Goal: Information Seeking & Learning: Learn about a topic

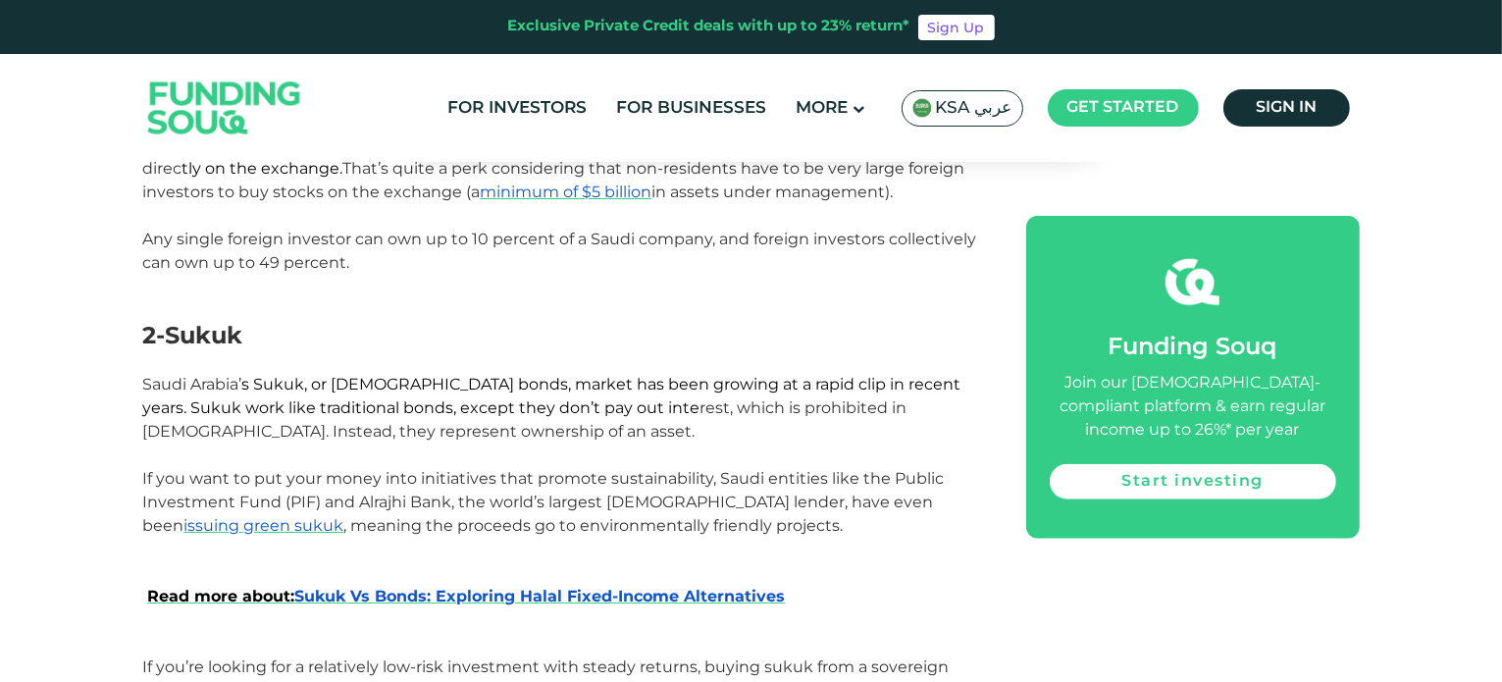
scroll to position [1601, 0]
click at [858, 375] on span "s Sukuk, or [DEMOGRAPHIC_DATA] bonds, market has been growing at a rapid clip i…" at bounding box center [552, 396] width 818 height 42
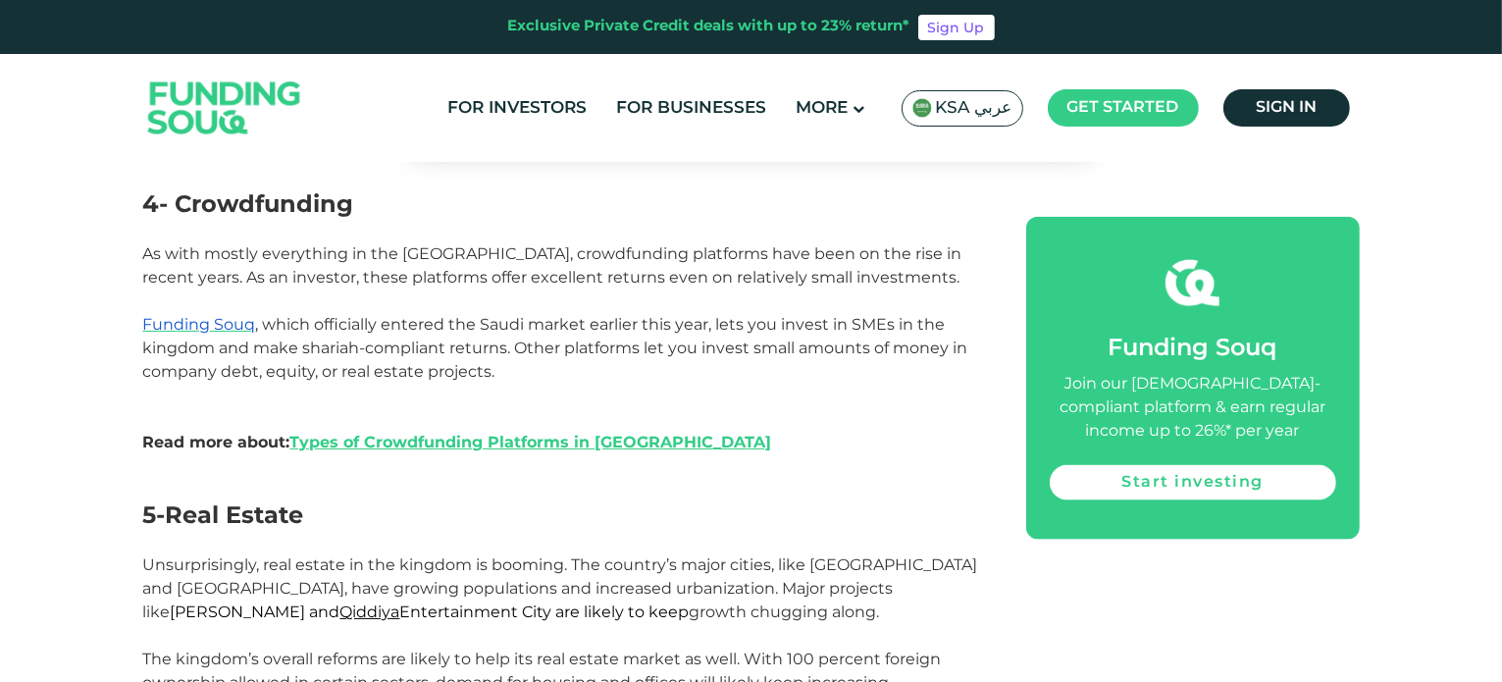
scroll to position [2391, 0]
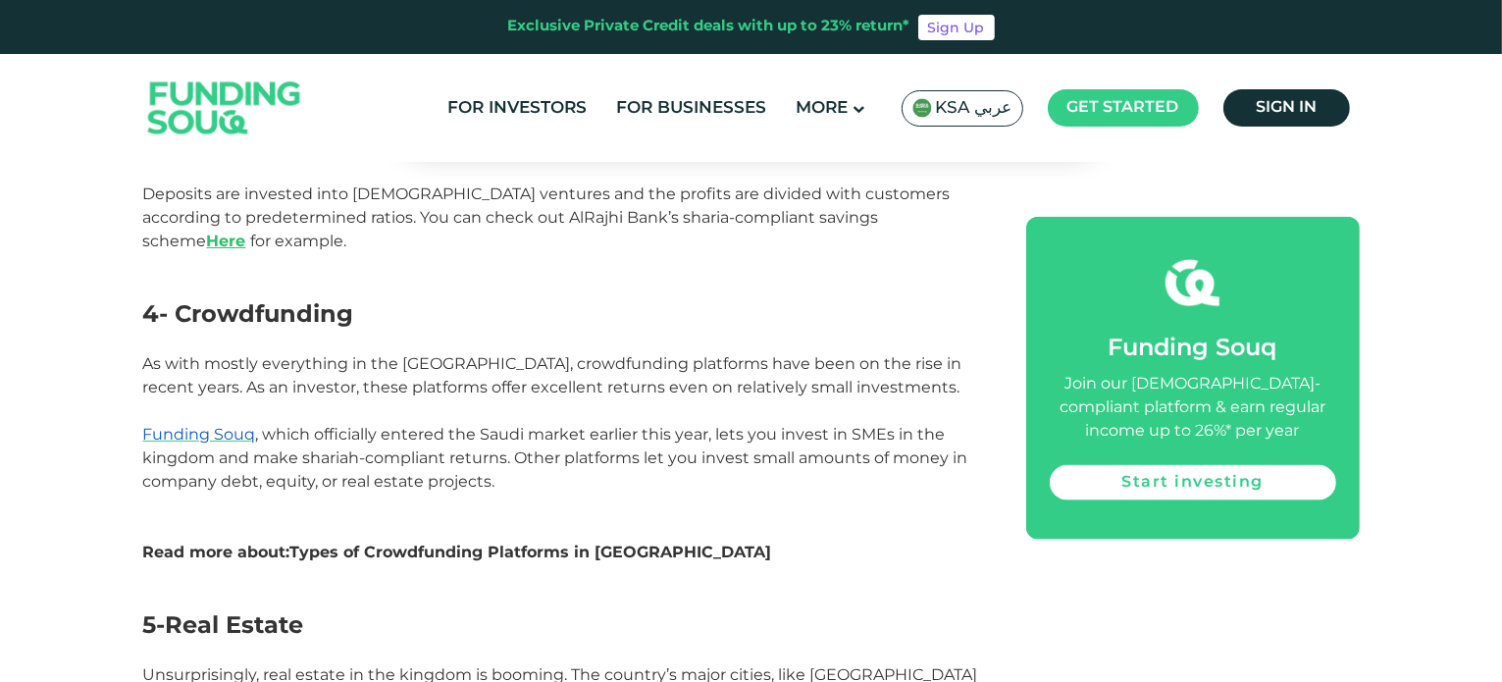
click at [533, 542] on link "Types of Crowdfunding Platforms in [GEOGRAPHIC_DATA]" at bounding box center [531, 551] width 482 height 19
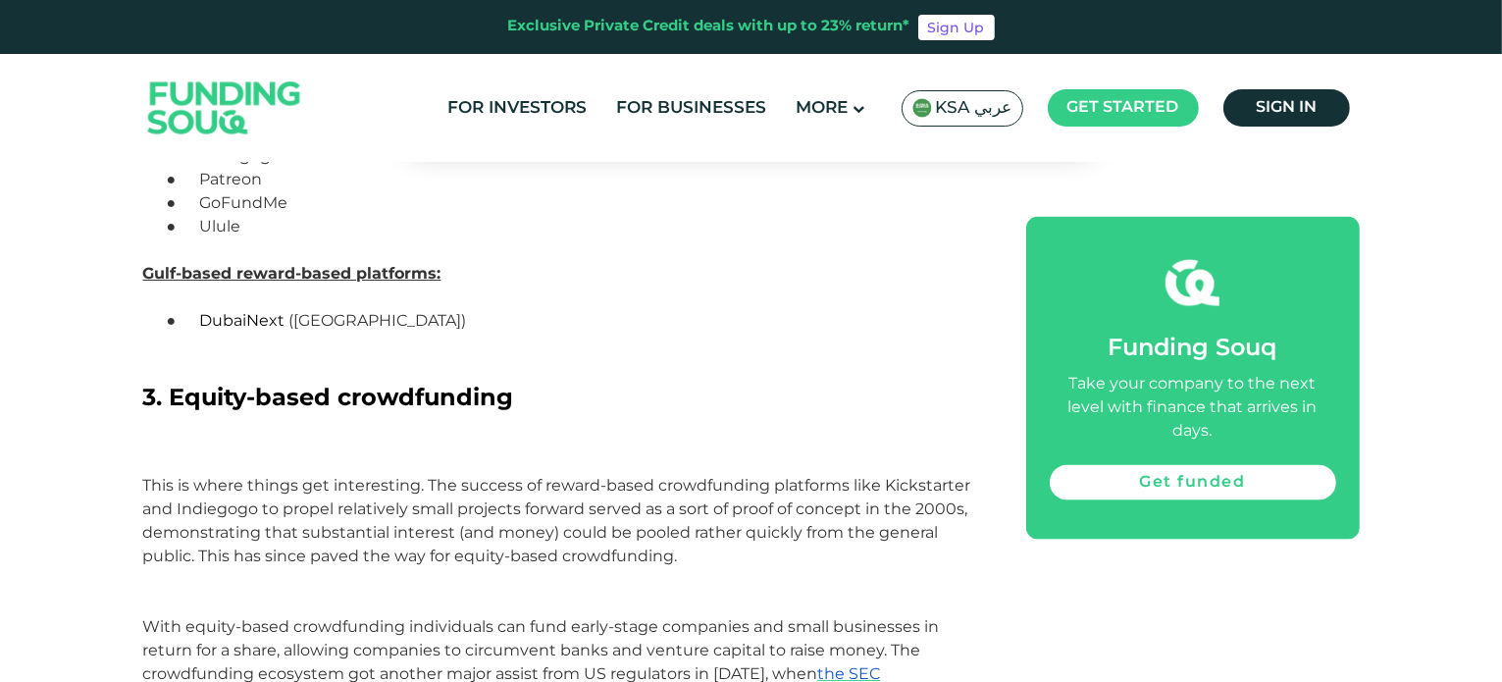
scroll to position [2646, 0]
